Goal: Task Accomplishment & Management: Manage account settings

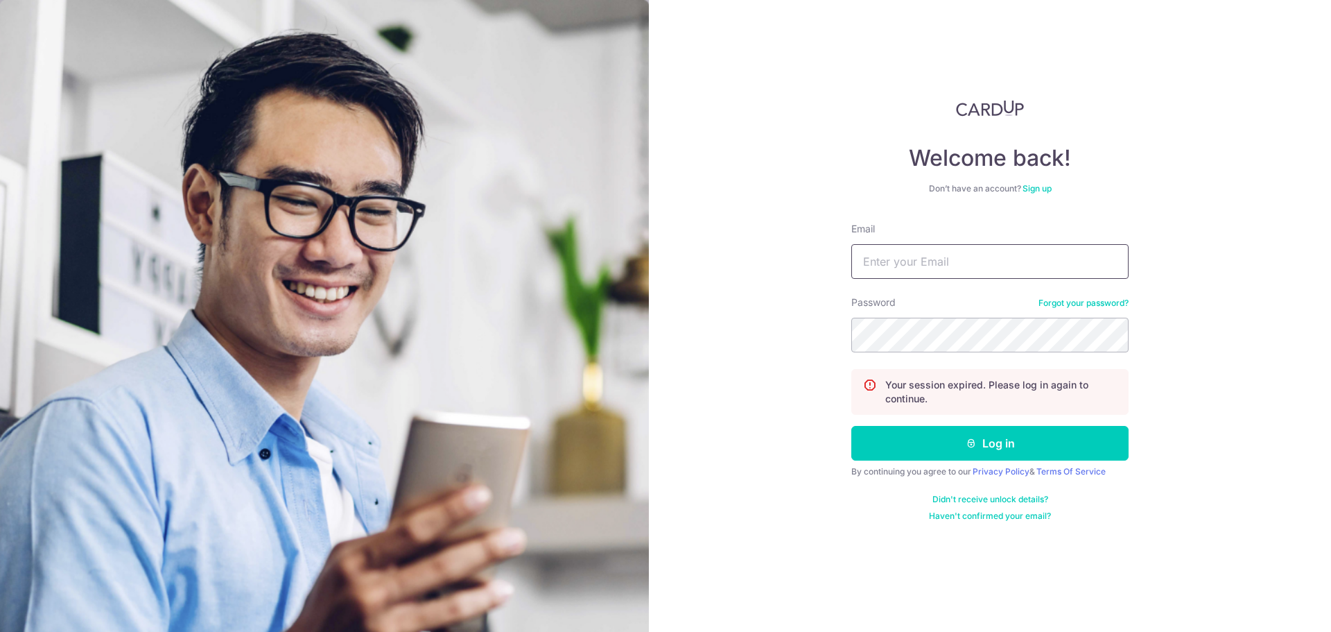
click at [1068, 257] on input "Email" at bounding box center [989, 261] width 277 height 35
type input "[EMAIL_ADDRESS][DOMAIN_NAME]"
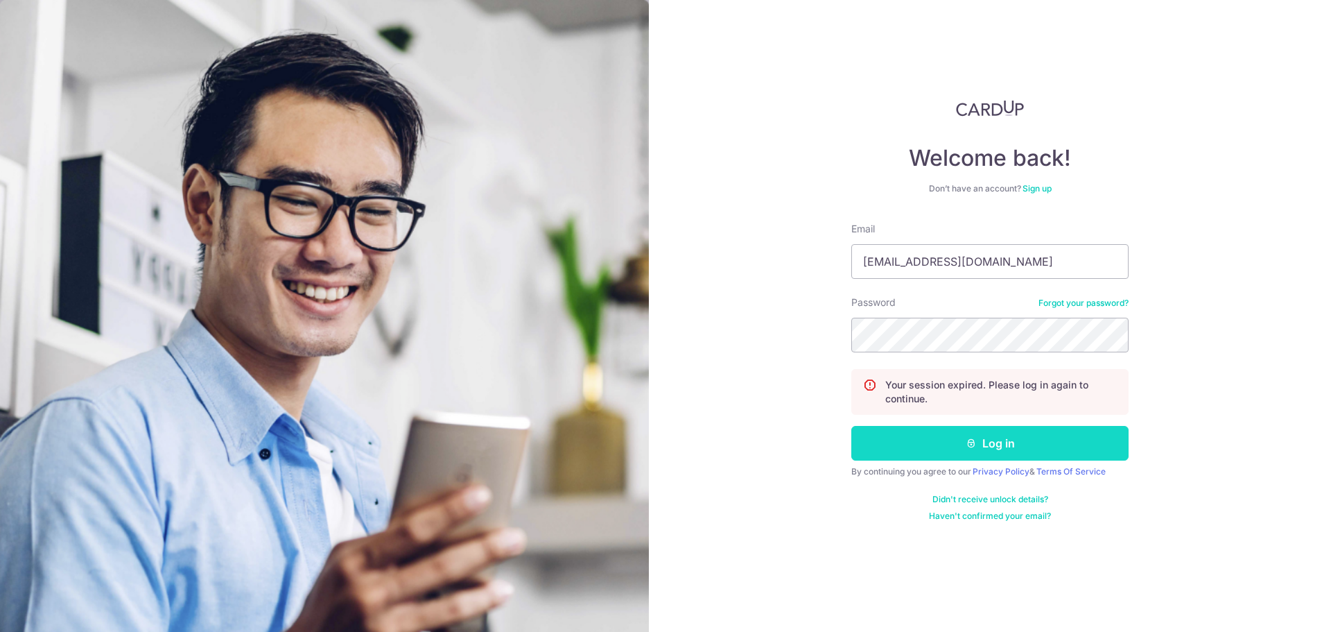
click at [1054, 443] on button "Log in" at bounding box center [989, 443] width 277 height 35
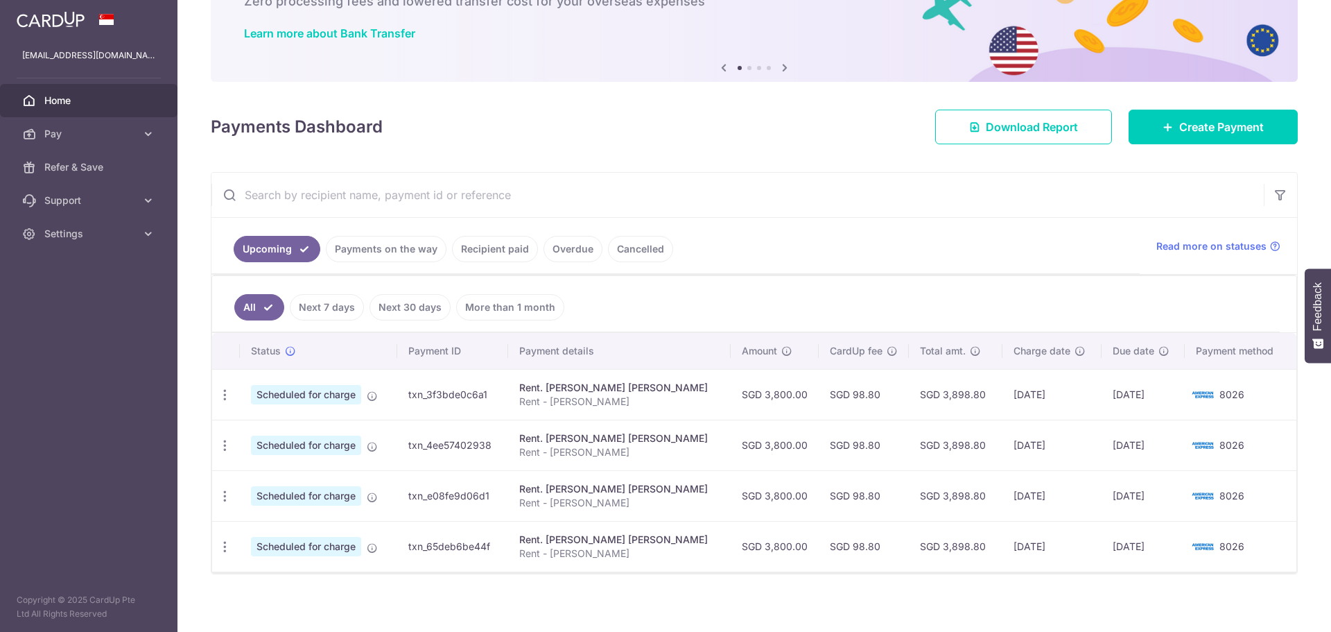
scroll to position [103, 0]
